Goal: Information Seeking & Learning: Learn about a topic

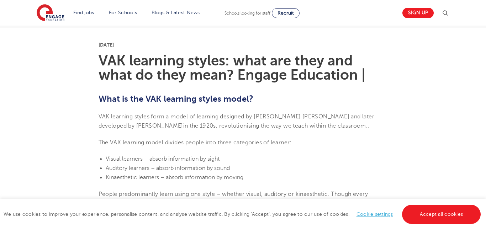
scroll to position [169, 0]
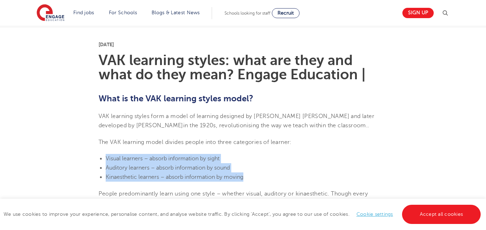
drag, startPoint x: 106, startPoint y: 159, endPoint x: 249, endPoint y: 177, distance: 143.4
click at [249, 177] on ul "Visual learners – absorb information by sight Auditory learners – absorb inform…" at bounding box center [242, 168] width 289 height 28
copy ul "Visual learners – absorb information by sight Auditory learners – absorb inform…"
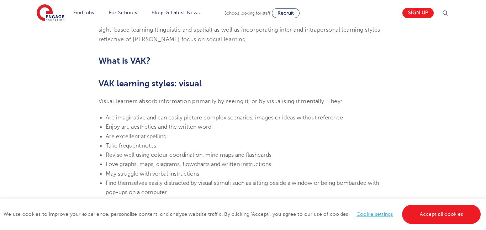
scroll to position [438, 0]
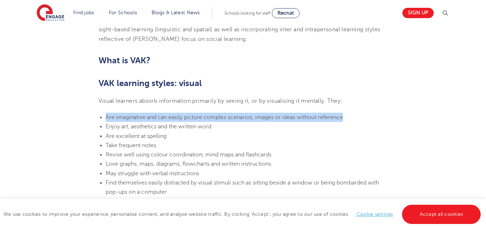
drag, startPoint x: 105, startPoint y: 118, endPoint x: 346, endPoint y: 117, distance: 241.0
click at [346, 117] on li "Are imaginative and can easily picture complex scenarios, images or ideas witho…" at bounding box center [247, 117] width 282 height 9
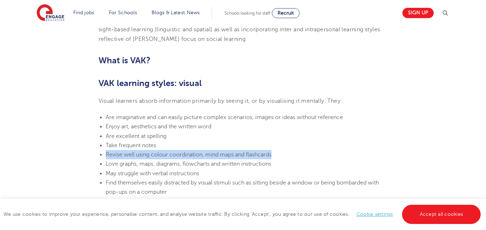
drag, startPoint x: 107, startPoint y: 154, endPoint x: 282, endPoint y: 154, distance: 174.9
click at [282, 154] on li "Revise well using colour coordination, mind maps and flashcards" at bounding box center [247, 154] width 282 height 9
copy span "Revise well using colour coordination, mind maps and flashcards"
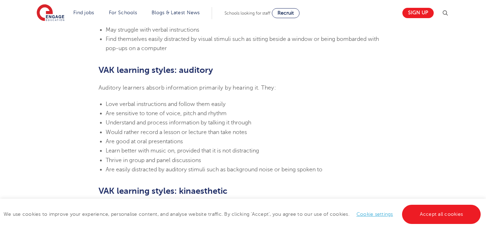
scroll to position [582, 0]
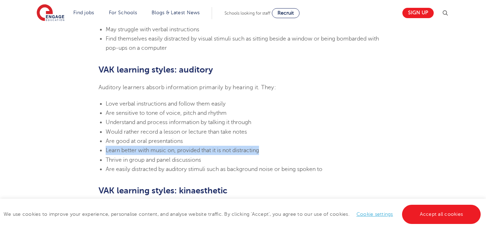
drag, startPoint x: 106, startPoint y: 153, endPoint x: 266, endPoint y: 153, distance: 159.3
click at [266, 153] on li "Learn better with music on, provided that it is not distracting" at bounding box center [247, 150] width 282 height 9
copy span "Learn better with music on, provided that it is not distracting"
click at [246, 154] on li "Learn better with music on, provided that it is not distracting" at bounding box center [247, 150] width 282 height 9
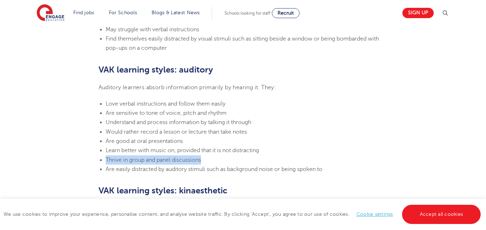
drag, startPoint x: 105, startPoint y: 159, endPoint x: 221, endPoint y: 163, distance: 116.3
click at [221, 163] on li "Thrive in group and panel discussions" at bounding box center [247, 159] width 282 height 9
copy span "Thrive in group and panel discussions"
click at [73, 162] on section "[DATE] VAK learning styles: what are they and what do they mean? Engage Educati…" at bounding box center [242, 111] width 431 height 995
drag, startPoint x: 105, startPoint y: 159, endPoint x: 225, endPoint y: 161, distance: 120.9
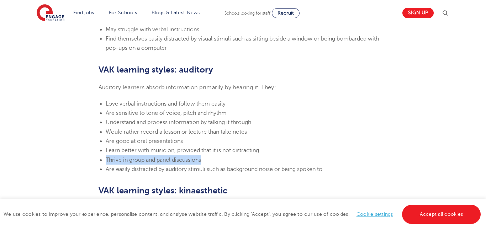
click at [225, 161] on ul "Love verbal instructions and follow them easily Are sensitive to tone of voice,…" at bounding box center [242, 136] width 289 height 75
copy span "Thrive in group and panel discussions"
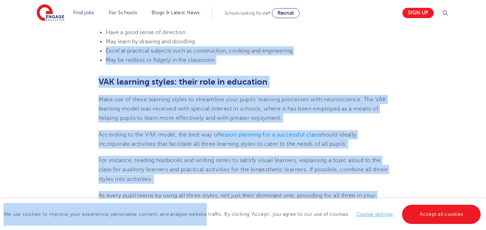
scroll to position [842, 0]
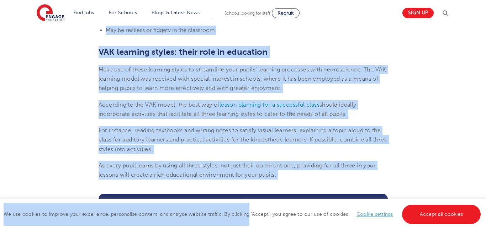
drag, startPoint x: 106, startPoint y: 193, endPoint x: 249, endPoint y: 204, distance: 144.0
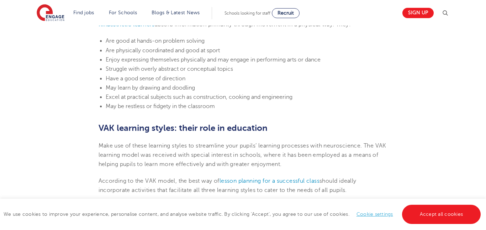
scroll to position [765, 0]
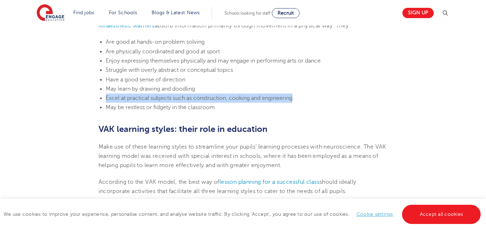
drag, startPoint x: 106, startPoint y: 97, endPoint x: 315, endPoint y: 97, distance: 209.0
click at [315, 97] on li "Excel at practical subjects such as construction, cooking and engineering" at bounding box center [247, 97] width 282 height 9
copy span "Excel at practical subjects such as construction, cooking and engineering"
